Goal: Information Seeking & Learning: Understand process/instructions

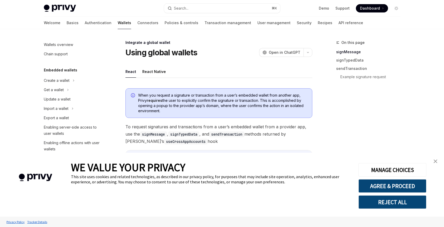
type textarea "*"
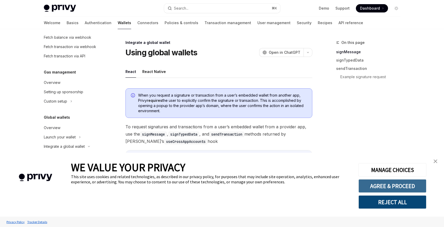
click at [377, 184] on button "AGREE & PROCEED" at bounding box center [392, 185] width 68 height 13
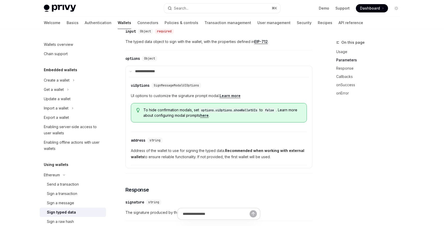
type textarea "*"
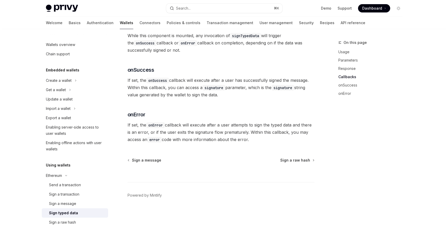
scroll to position [545, 0]
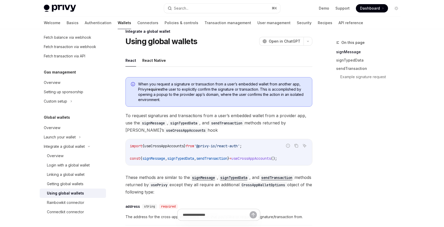
scroll to position [10, 0]
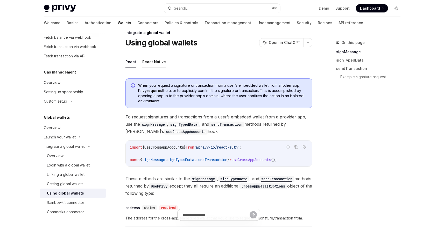
click at [153, 57] on button "React Native" at bounding box center [154, 61] width 24 height 12
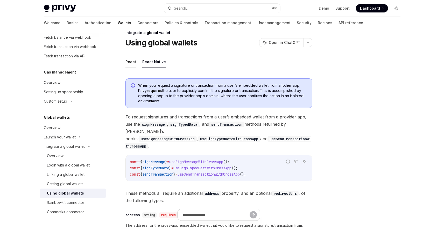
click at [135, 63] on button "React" at bounding box center [130, 61] width 11 height 12
type textarea "*"
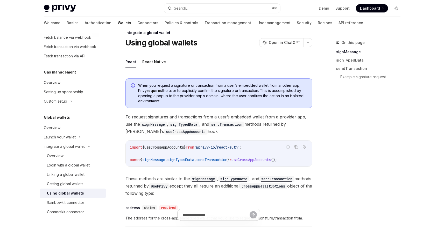
click at [210, 83] on span "When you request a signature or transaction from a user’s embedded wallet from …" at bounding box center [222, 93] width 169 height 21
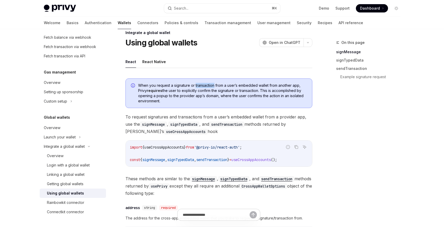
click at [210, 83] on span "When you request a signature or transaction from a user’s embedded wallet from …" at bounding box center [222, 93] width 169 height 21
click at [210, 86] on span "When you request a signature or transaction from a user’s embedded wallet from …" at bounding box center [222, 93] width 169 height 21
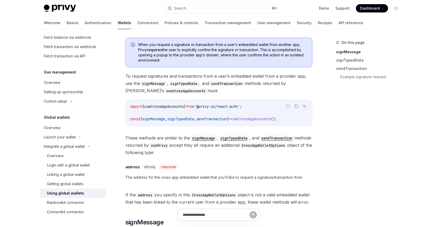
scroll to position [50, 0]
click at [194, 119] on span "signTypedData" at bounding box center [180, 119] width 27 height 5
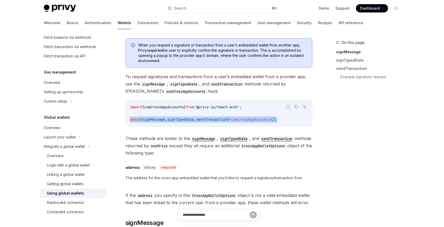
click at [194, 119] on span "signTypedData" at bounding box center [180, 119] width 27 height 5
click at [194, 108] on span "from" at bounding box center [190, 106] width 8 height 5
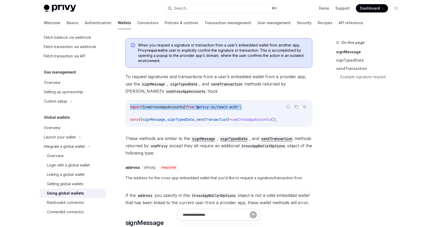
click at [194, 108] on span "from" at bounding box center [190, 106] width 8 height 5
copy span "import { useCrossAppAccounts } from '@privy-io/react-auth' ;"
click at [271, 119] on span "useCrossAppAccounts" at bounding box center [250, 119] width 39 height 5
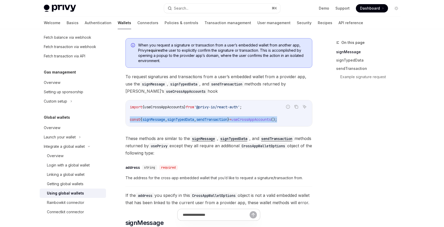
click at [271, 119] on span "useCrossAppAccounts" at bounding box center [250, 119] width 39 height 5
copy code "const { signMessage , signTypedData , sendTransaction } = useCrossAppAccounts (…"
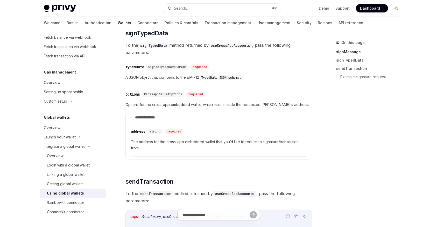
scroll to position [384, 0]
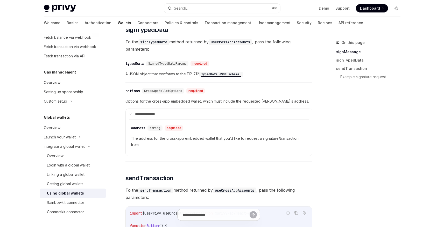
click at [238, 77] on code "TypedData JSON schema." at bounding box center [221, 74] width 44 height 5
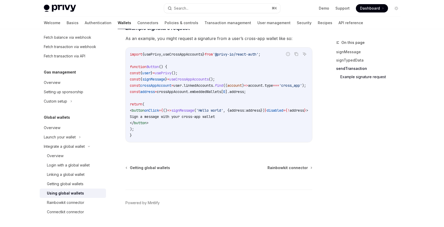
scroll to position [886, 0]
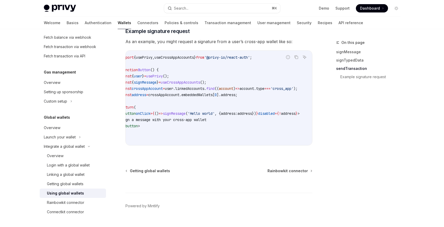
scroll to position [0, 0]
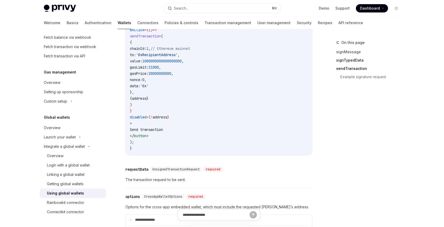
click at [353, 62] on link "signTypedData" at bounding box center [370, 60] width 68 height 8
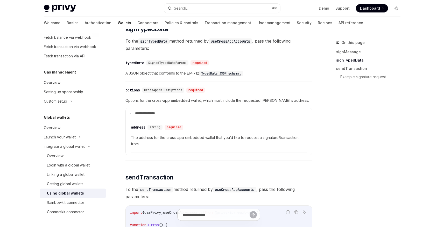
scroll to position [384, 0]
click at [164, 119] on summary "**********" at bounding box center [219, 113] width 186 height 11
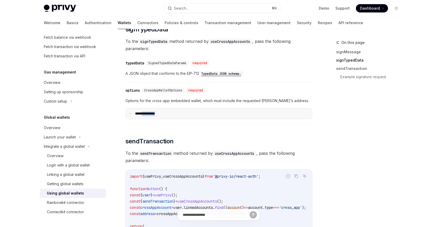
click at [164, 119] on summary "**********" at bounding box center [219, 113] width 186 height 11
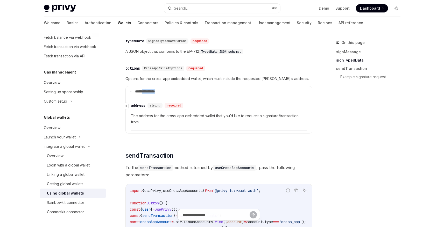
scroll to position [409, 0]
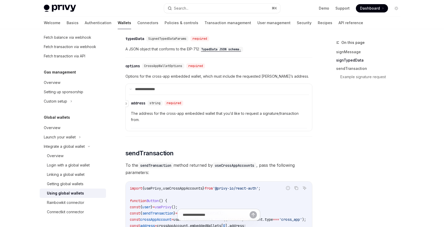
click at [160, 105] on span "string" at bounding box center [155, 103] width 11 height 4
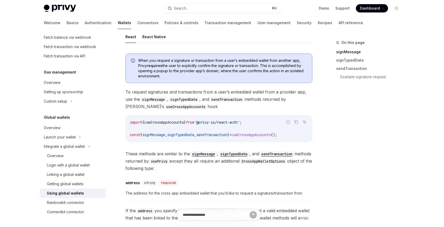
scroll to position [35, 0]
click at [170, 62] on span "When you request a signature or transaction from a user’s embedded wallet from …" at bounding box center [222, 67] width 169 height 21
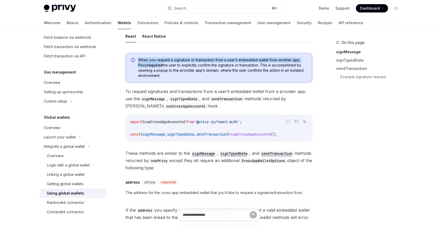
click at [170, 62] on span "When you request a signature or transaction from a user’s embedded wallet from …" at bounding box center [222, 67] width 169 height 21
click at [179, 69] on span "When you request a signature or transaction from a user’s embedded wallet from …" at bounding box center [222, 67] width 169 height 21
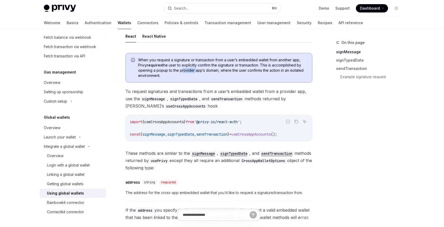
click at [179, 69] on span "When you request a signature or transaction from a user’s embedded wallet from …" at bounding box center [222, 67] width 169 height 21
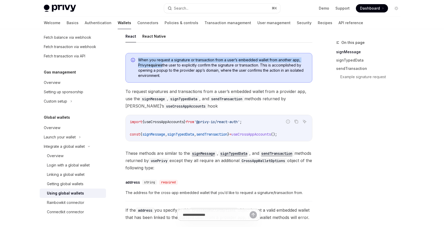
click at [179, 69] on span "When you request a signature or transaction from a user’s embedded wallet from …" at bounding box center [222, 67] width 169 height 21
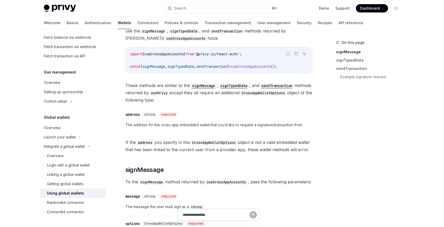
scroll to position [108, 0]
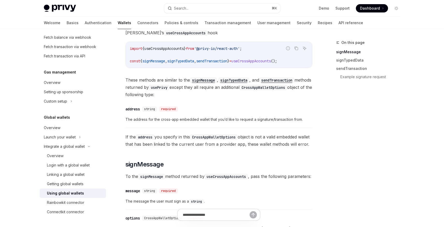
click at [258, 61] on span "useCrossAppAccounts" at bounding box center [250, 61] width 39 height 5
copy span "useCrossAppAccounts"
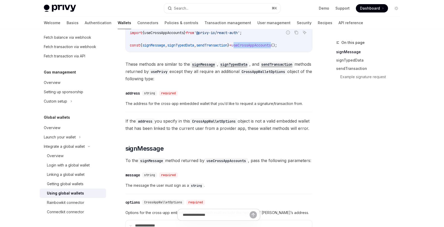
scroll to position [125, 0]
click at [202, 71] on span "These methods are similar to the signMessage , signTypedData , and sendTransact…" at bounding box center [218, 71] width 187 height 22
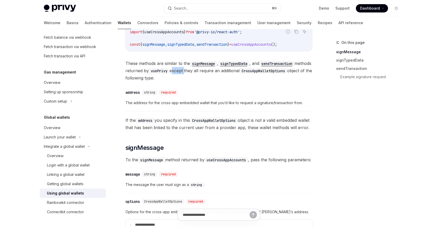
click at [202, 71] on span "These methods are similar to the signMessage , signTypedData , and sendTransact…" at bounding box center [218, 71] width 187 height 22
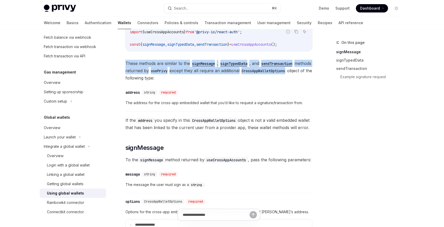
click at [202, 71] on span "These methods are similar to the signMessage , signTypedData , and sendTransact…" at bounding box center [218, 71] width 187 height 22
click at [210, 77] on span "These methods are similar to the signMessage , signTypedData , and sendTransact…" at bounding box center [218, 71] width 187 height 22
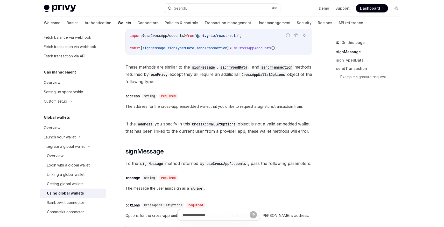
scroll to position [117, 0]
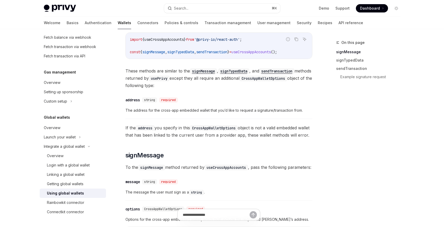
click at [210, 77] on span "These methods are similar to the signMessage , signTypedData , and sendTransact…" at bounding box center [218, 78] width 187 height 22
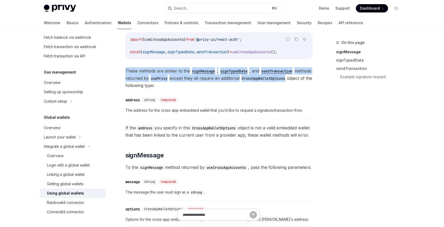
click at [210, 77] on span "These methods are similar to the signMessage , signTypedData , and sendTransact…" at bounding box center [218, 78] width 187 height 22
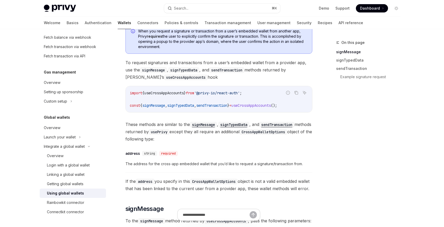
scroll to position [70, 0]
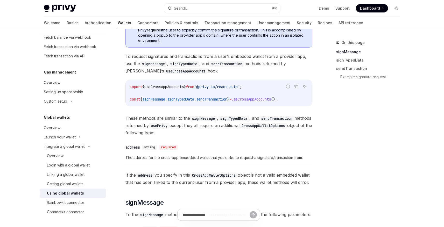
click at [227, 99] on span "sendTransaction" at bounding box center [211, 99] width 31 height 5
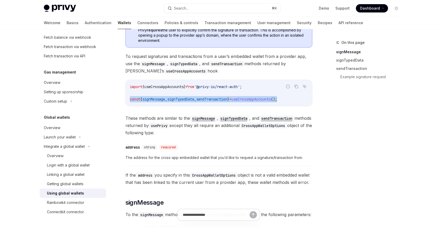
click at [227, 99] on span "sendTransaction" at bounding box center [211, 99] width 31 height 5
copy code "const { signMessage , signTypedData , sendTransaction } = useCrossAppAccounts (…"
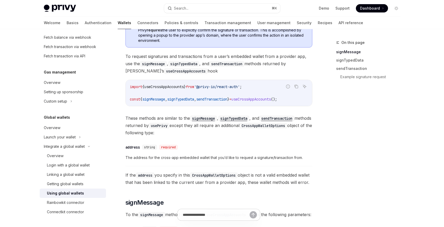
click at [212, 87] on span "'@privy-io/react-auth'" at bounding box center [217, 86] width 46 height 5
copy span "import { useCrossAppAccounts } from '@privy-io/react-auth' ;"
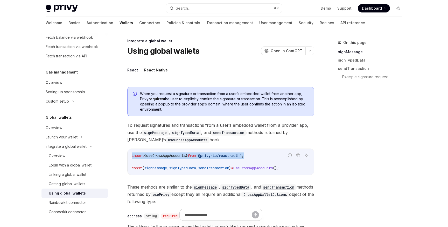
scroll to position [1, 0]
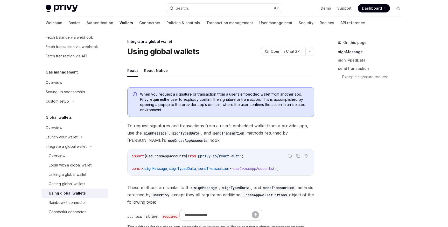
click at [314, 156] on div "import { useCrossAppAccounts } from '@privy-io/react-auth' ; const { signMessag…" at bounding box center [221, 162] width 186 height 26
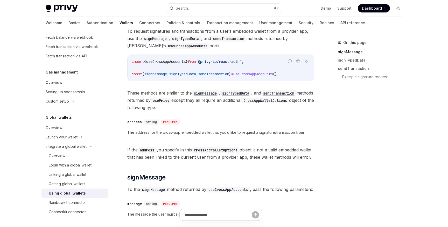
scroll to position [96, 0]
click at [86, 166] on div "Login with a global wallet" at bounding box center [70, 165] width 43 height 6
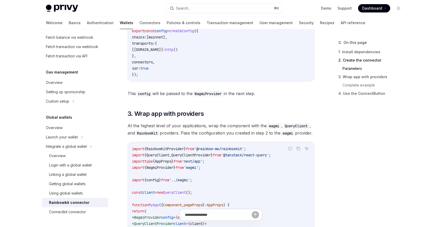
scroll to position [718, 0]
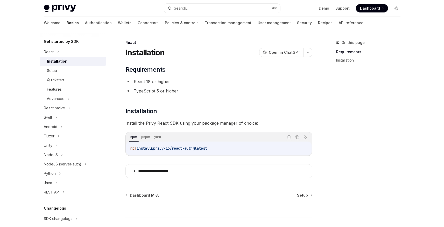
scroll to position [57, 0]
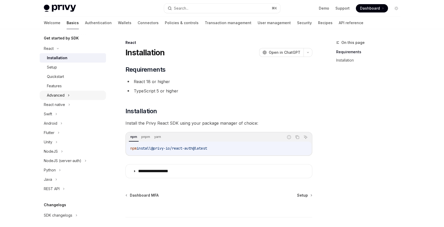
click at [71, 95] on div "Advanced" at bounding box center [73, 94] width 66 height 9
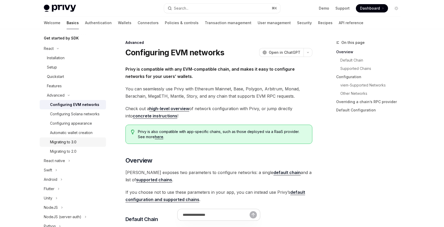
click at [74, 145] on div "Migrating to 3.0" at bounding box center [63, 142] width 26 height 6
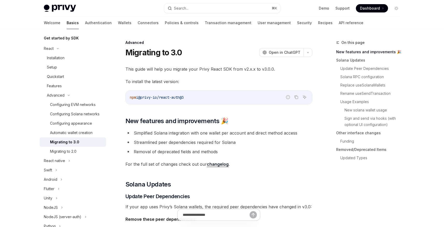
click at [293, 140] on li "Streamlined peer dependencies required for Solana" at bounding box center [218, 141] width 187 height 7
type textarea "*"
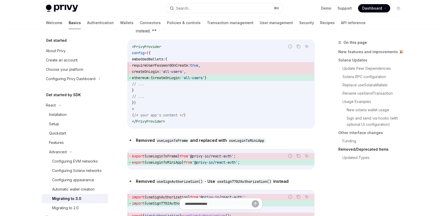
scroll to position [2087, 0]
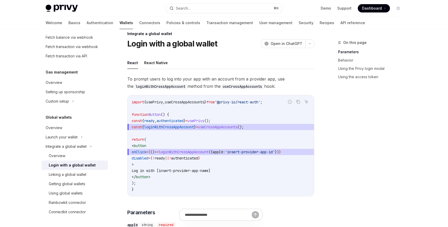
scroll to position [9, 0]
